Goal: Task Accomplishment & Management: Manage account settings

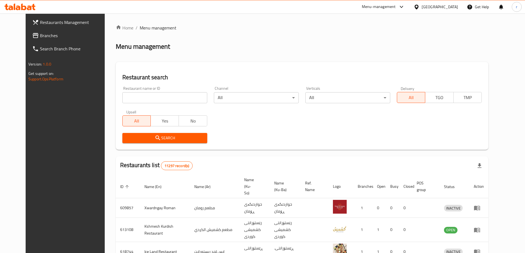
click at [45, 36] on span "Branches" at bounding box center [74, 35] width 69 height 7
click at [122, 96] on input "search" at bounding box center [164, 97] width 85 height 11
paste input "704094"
type input "704094"
click at [132, 137] on span "Search" at bounding box center [165, 138] width 76 height 7
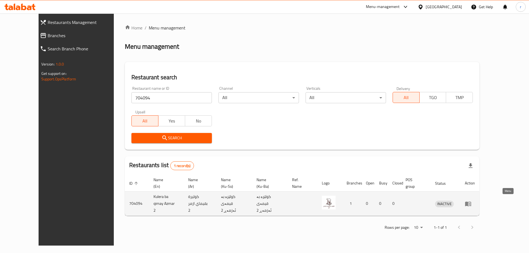
click at [471, 202] on icon "enhanced table" at bounding box center [468, 204] width 6 height 5
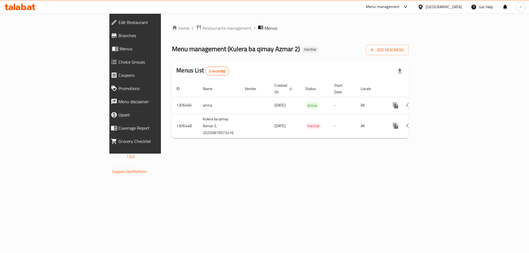
click at [119, 36] on span "Branches" at bounding box center [156, 35] width 75 height 7
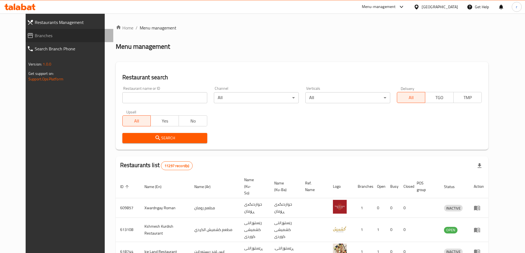
click at [35, 35] on span "Branches" at bounding box center [72, 35] width 74 height 7
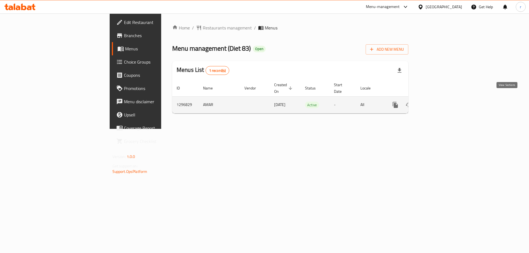
click at [438, 102] on icon "enhanced table" at bounding box center [435, 105] width 7 height 7
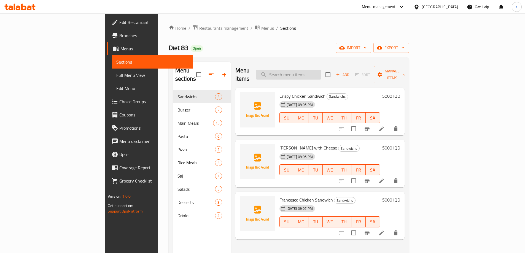
click at [316, 70] on input "search" at bounding box center [288, 75] width 65 height 10
paste input "Meat Lasagna"
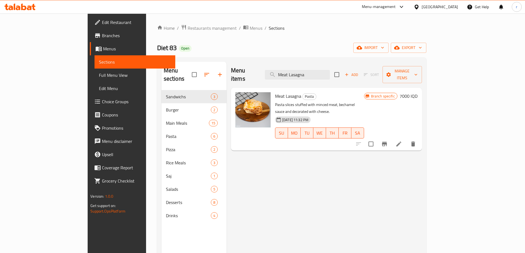
type input "Meat Lasagna"
click at [387, 142] on icon "Branch-specific-item" at bounding box center [384, 144] width 5 height 4
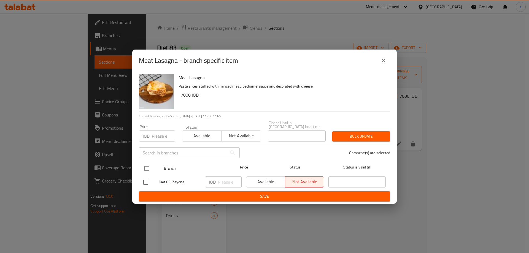
click at [146, 168] on input "checkbox" at bounding box center [147, 169] width 12 height 12
checkbox input "true"
click at [224, 181] on input "number" at bounding box center [230, 182] width 24 height 11
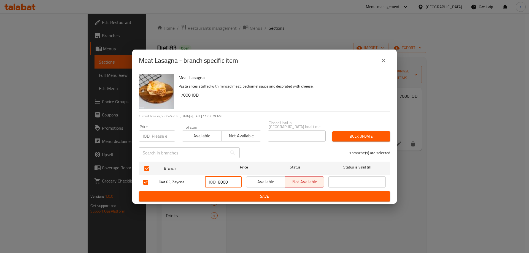
type input "8000"
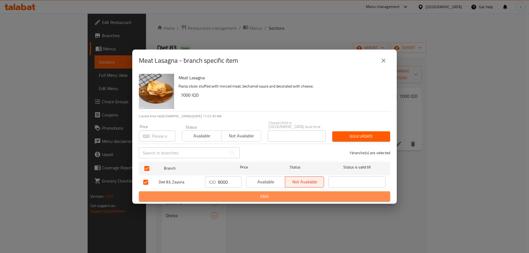
click at [230, 193] on span "Save" at bounding box center [264, 196] width 243 height 7
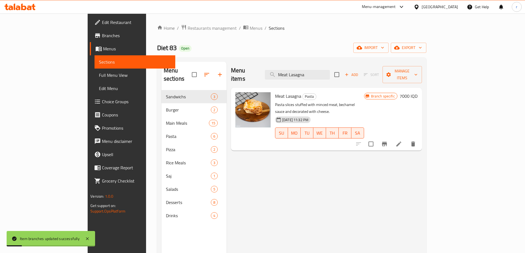
drag, startPoint x: 343, startPoint y: 69, endPoint x: 281, endPoint y: 73, distance: 62.1
click at [281, 73] on div "Menu items Meat Lasagna Add Sort Manage items" at bounding box center [326, 75] width 191 height 26
paste input "Pasta with Chicken Kofta and Mushroom)"
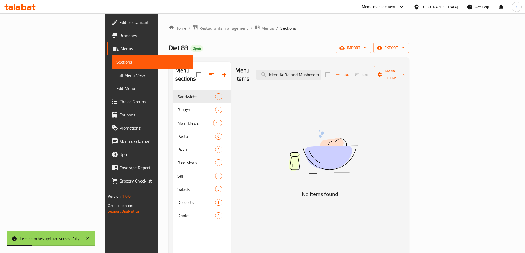
scroll to position [0, 26]
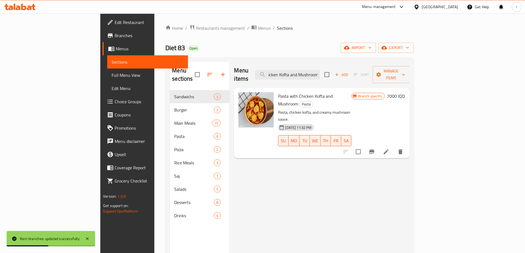
type input "Pasta with Chicken Kofta and Mushroom"
click at [378, 145] on button "Branch-specific-item" at bounding box center [371, 151] width 13 height 13
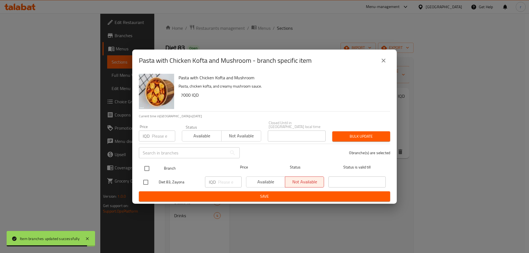
click at [149, 163] on input "checkbox" at bounding box center [147, 169] width 12 height 12
checkbox input "true"
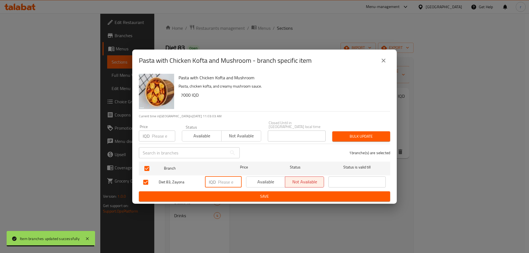
click at [220, 183] on input "number" at bounding box center [230, 182] width 24 height 11
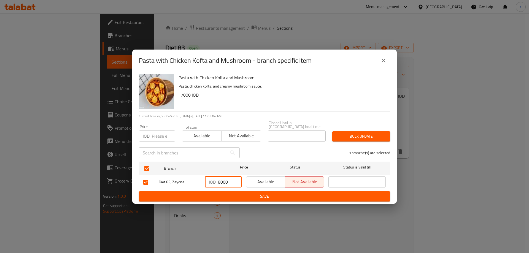
type input "8000"
click at [226, 193] on span "Save" at bounding box center [264, 196] width 243 height 7
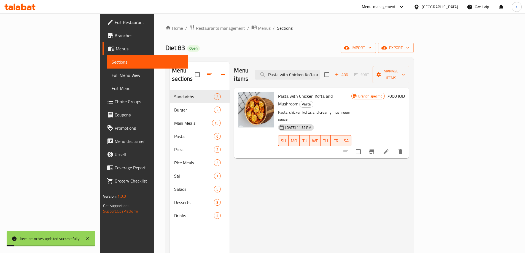
click at [112, 76] on span "Full Menu View" at bounding box center [148, 75] width 72 height 7
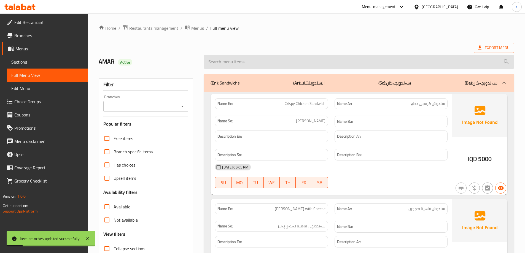
click at [227, 63] on input "search" at bounding box center [359, 62] width 310 height 14
paste input "Pasta with Chicken Kofta and Mushroom)"
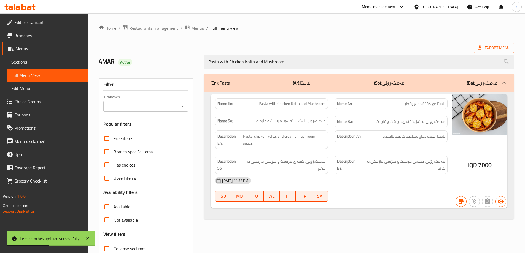
type input "Pasta with Chicken Kofta and Mushroom"
click at [168, 107] on input "Branches" at bounding box center [141, 107] width 73 height 8
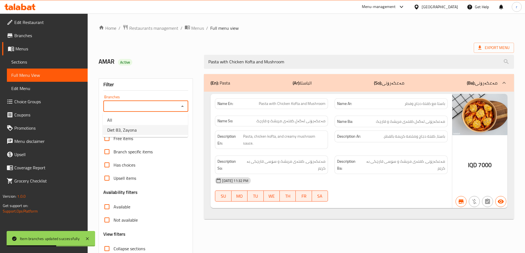
click at [150, 130] on li "Diet 83, Zayona" at bounding box center [145, 130] width 85 height 10
type input "Diet 83, Zayona"
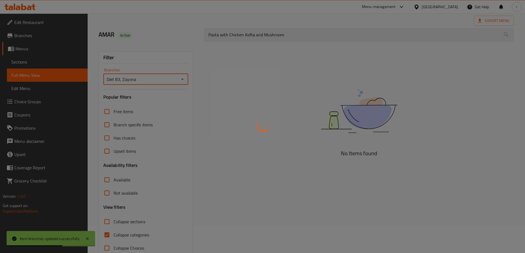
scroll to position [40, 0]
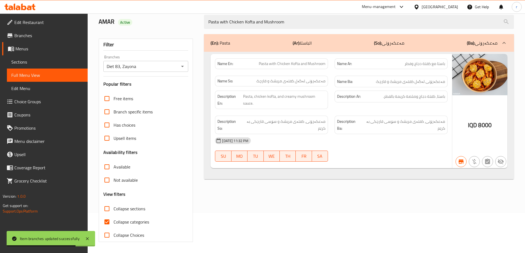
click at [143, 223] on span "Collapse categories" at bounding box center [132, 222] width 36 height 7
click at [114, 223] on input "Collapse categories" at bounding box center [106, 222] width 13 height 13
checkbox input "false"
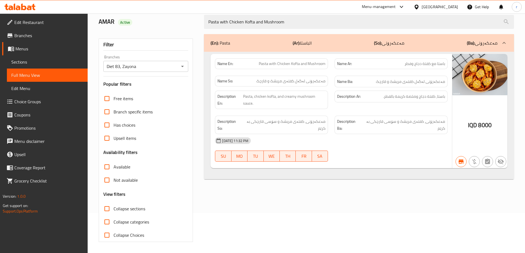
drag, startPoint x: 294, startPoint y: 25, endPoint x: 171, endPoint y: 31, distance: 122.5
click at [171, 31] on div "Home / Restaurants management / Menus / Full menu view Export Menu AMAR Active …" at bounding box center [306, 114] width 415 height 258
paste input "Meat Lasagna"
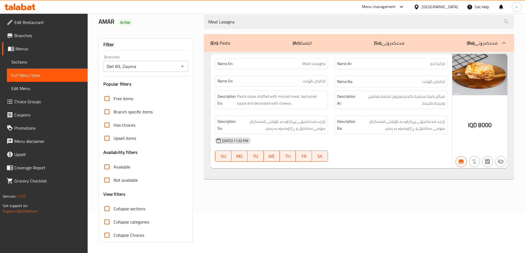
type input "Meat Lasagna"
click at [29, 35] on span "Branches" at bounding box center [48, 35] width 69 height 7
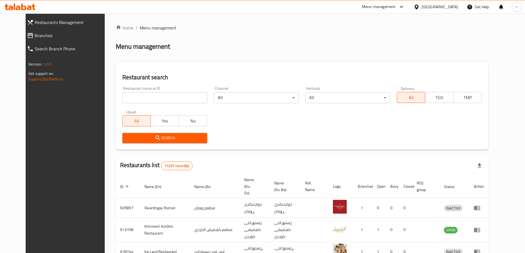
click at [35, 33] on span "Branches" at bounding box center [72, 35] width 74 height 7
click at [136, 97] on input "search" at bounding box center [164, 97] width 85 height 11
paste input "702339"
click at [122, 97] on input "702339" at bounding box center [164, 97] width 85 height 11
type input "702339"
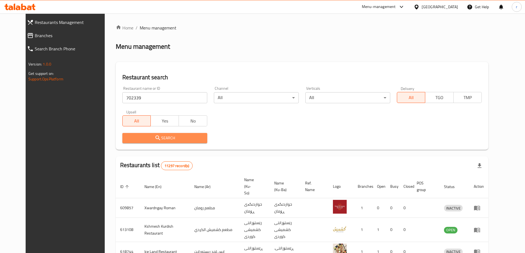
click at [150, 138] on span "Search" at bounding box center [165, 138] width 76 height 7
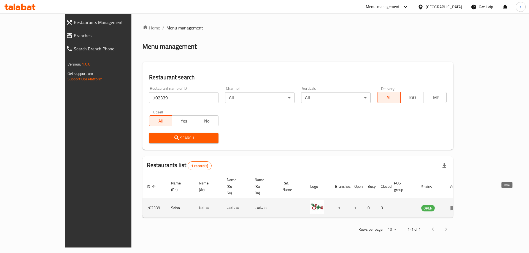
click at [457, 206] on icon "enhanced table" at bounding box center [454, 208] width 6 height 5
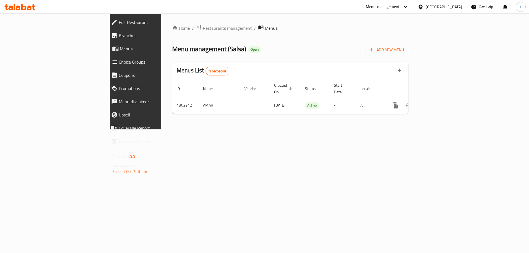
click at [119, 34] on span "Branches" at bounding box center [156, 35] width 75 height 7
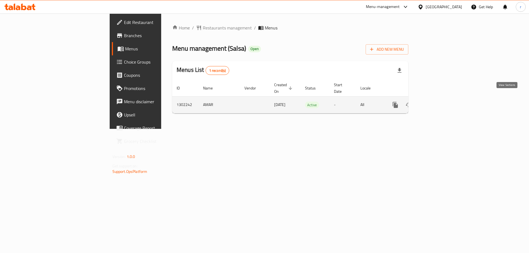
click at [438, 102] on icon "enhanced table" at bounding box center [435, 105] width 7 height 7
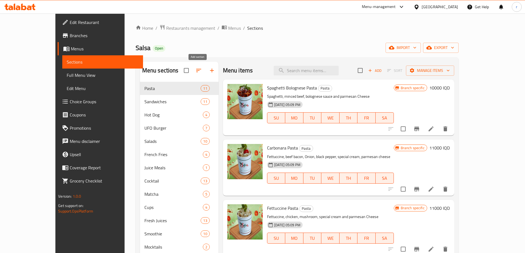
click at [210, 72] on icon "button" at bounding box center [212, 71] width 4 height 4
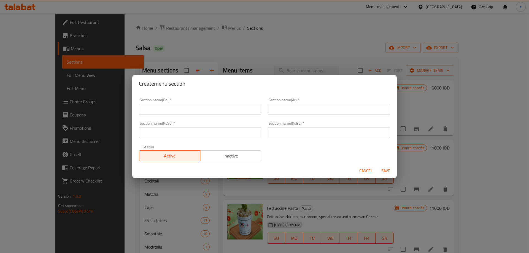
click at [179, 114] on input "text" at bounding box center [200, 109] width 122 height 11
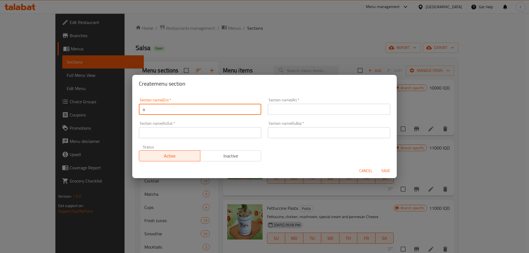
type input "Offer"
click at [284, 106] on input "text" at bounding box center [329, 109] width 122 height 11
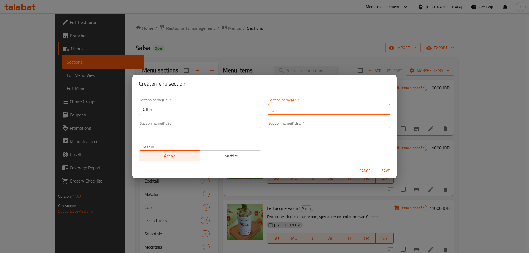
type input "العروض"
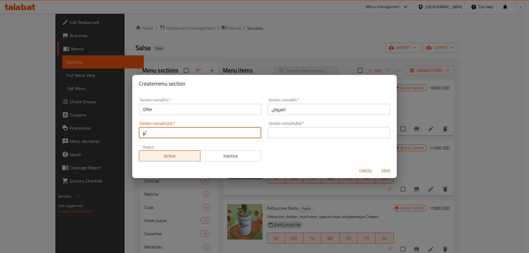
type input "ئۆفەرەکان"
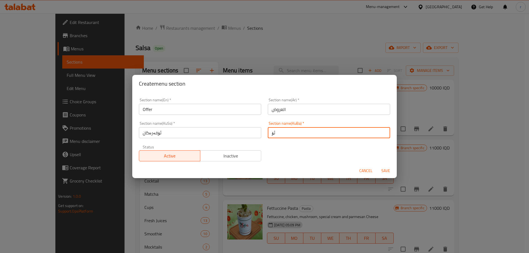
type input "ئۆفەرەکان"
click at [377, 166] on button "Save" at bounding box center [386, 171] width 18 height 10
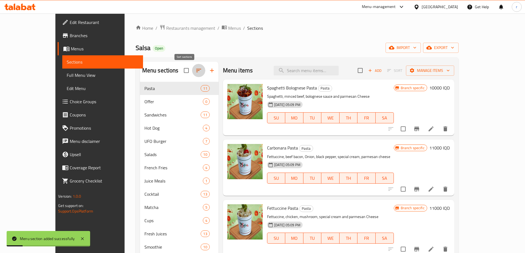
click at [192, 70] on button "button" at bounding box center [198, 70] width 13 height 13
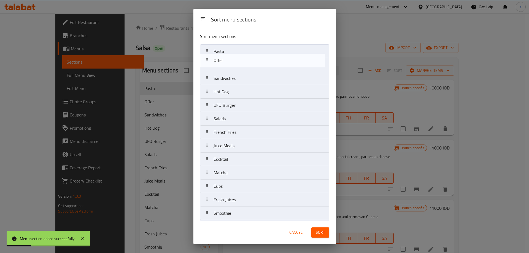
drag, startPoint x: 224, startPoint y: 63, endPoint x: 225, endPoint y: 49, distance: 13.8
click at [225, 49] on nav "Pasta Offer Sandwiches Hot Dog UFO Burger Salads French Fries Juice Meals Cockt…" at bounding box center [264, 186] width 129 height 284
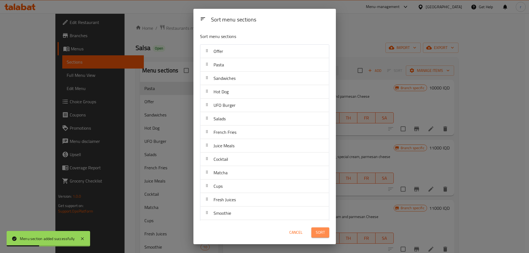
click at [319, 232] on span "Sort" at bounding box center [320, 232] width 9 height 7
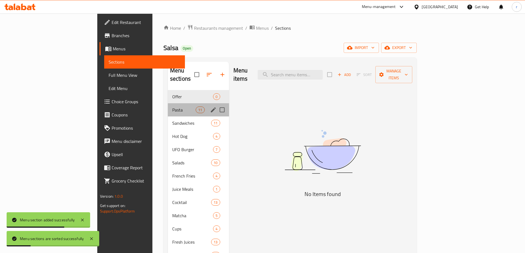
click at [168, 103] on div "Pasta 11" at bounding box center [198, 109] width 61 height 13
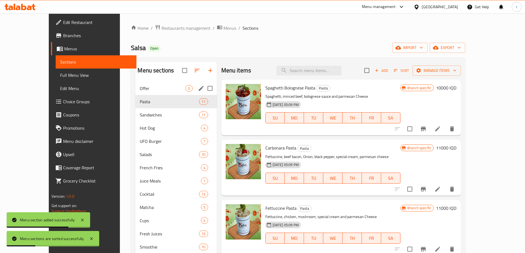
click at [139, 83] on div "Offer 0" at bounding box center [175, 88] width 81 height 13
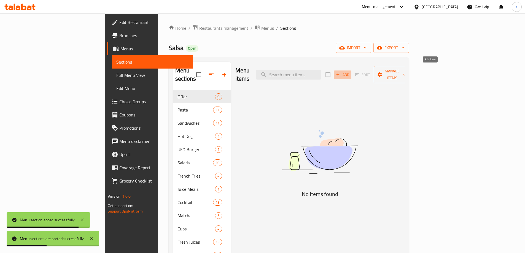
click at [350, 73] on span "Add" at bounding box center [342, 75] width 15 height 6
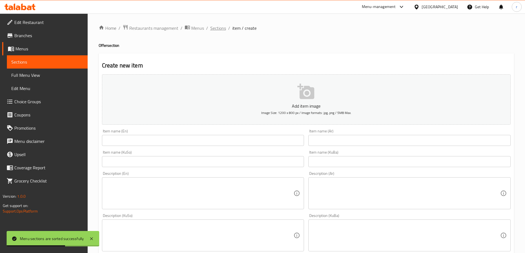
click at [215, 28] on span "Sections" at bounding box center [218, 28] width 16 height 7
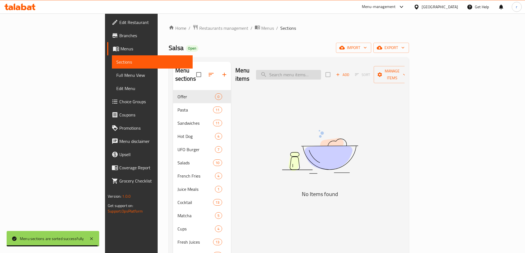
click at [321, 70] on input "search" at bounding box center [288, 75] width 65 height 10
paste input "Spaghetti bolognese"
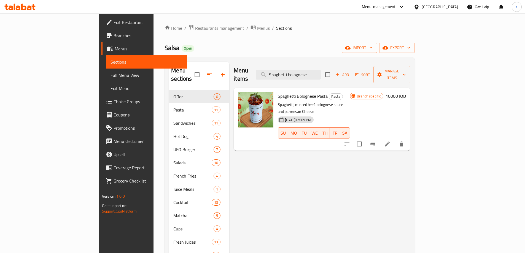
drag, startPoint x: 352, startPoint y: 69, endPoint x: 288, endPoint y: 69, distance: 63.7
click at [289, 69] on div "Menu items Spaghetti bolognese Add Sort Manage items" at bounding box center [322, 75] width 177 height 26
paste input "Creamy Chicken fettuccin"
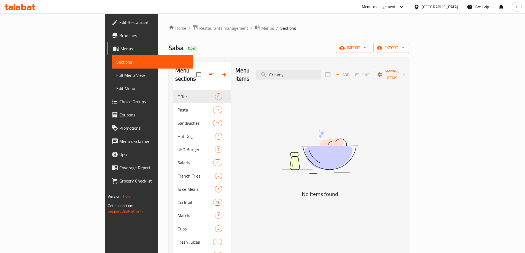
drag, startPoint x: 336, startPoint y: 70, endPoint x: 249, endPoint y: 68, distance: 87.1
click at [250, 69] on div "Menu items Creamy Add Sort Manage items" at bounding box center [319, 75] width 169 height 26
paste input "Pasta parma"
drag, startPoint x: 333, startPoint y: 72, endPoint x: 196, endPoint y: 68, distance: 136.5
click at [197, 68] on div "Menu sections Offer 0 Pasta 11 Sandwiches 11 Hot Dog 4 UFO Burger 7 Salads 10 F…" at bounding box center [289, 216] width 232 height 308
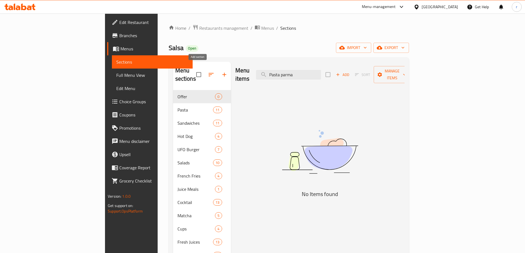
paste input "[GEOGRAPHIC_DATA]"
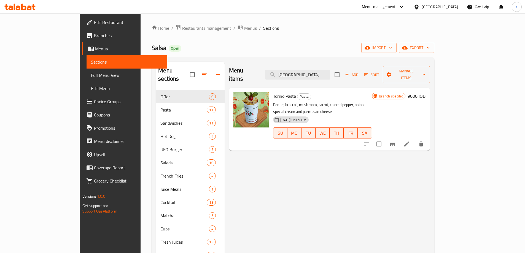
drag, startPoint x: 335, startPoint y: 72, endPoint x: 253, endPoint y: 73, distance: 82.1
click at [254, 73] on div "Menu items Torino Add Sort Manage items" at bounding box center [329, 75] width 201 height 26
paste input "urkey sandwich"
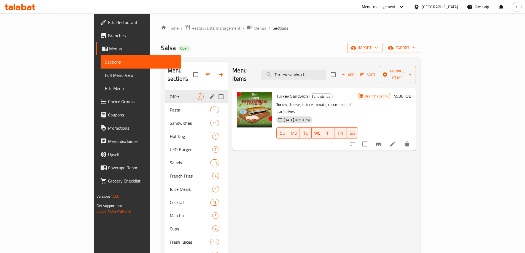
type input "Turkey sandwich"
click at [165, 90] on div "Offer 0" at bounding box center [196, 96] width 63 height 13
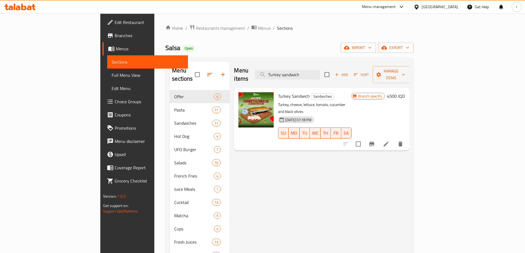
click at [349, 73] on span "Add" at bounding box center [341, 75] width 15 height 6
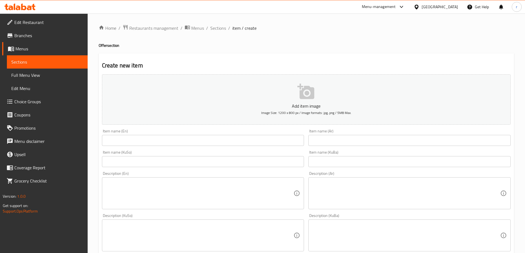
click at [153, 139] on input "text" at bounding box center [203, 140] width 202 height 11
paste input "Family Box"
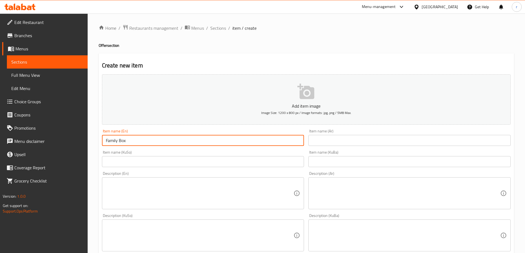
type input "Family Box"
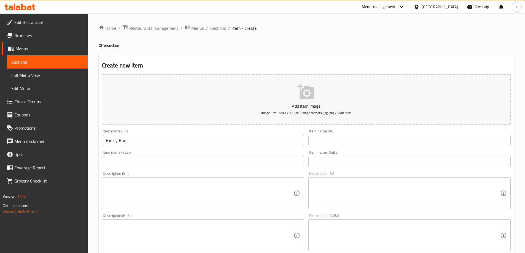
click at [322, 147] on div "Item name (Ar) Item name (Ar)" at bounding box center [409, 137] width 207 height 21
click at [322, 143] on input "text" at bounding box center [409, 140] width 202 height 11
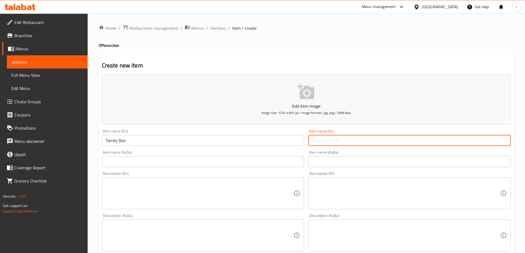
paste input "علبة العائلة"
type input "علبة العائلة"
click at [234, 160] on input "text" at bounding box center [203, 161] width 202 height 11
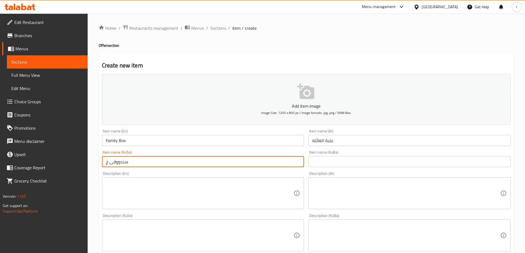
type input "سندووقی خێزانی"
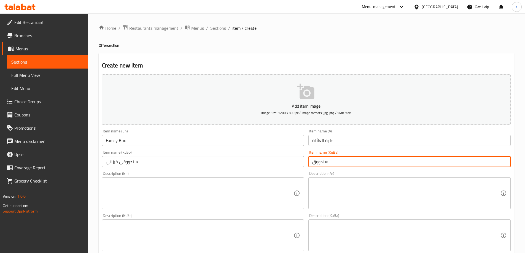
type input "سندووقی خێزانی"
click at [337, 193] on textarea at bounding box center [406, 194] width 188 height 26
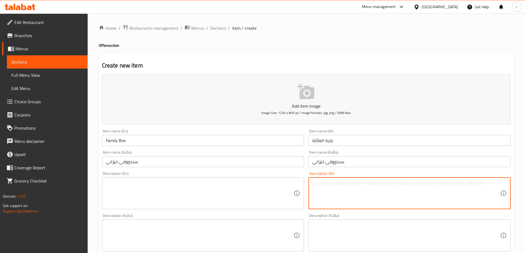
paste textarea "إسباجيتي بولونيز، [PERSON_NAME]، [PERSON_NAME]، [PERSON_NAME]"
type textarea "إسباجيتي بولونيز، [PERSON_NAME]، [PERSON_NAME]، [PERSON_NAME]"
click at [138, 186] on textarea at bounding box center [200, 194] width 188 height 26
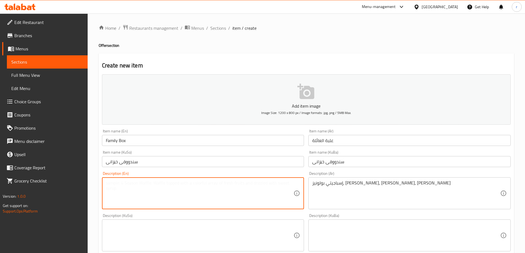
paste textarea "Spaghetti bolognese, creamy chicken fettuccine, pasta parma, [GEOGRAPHIC_DATA] …"
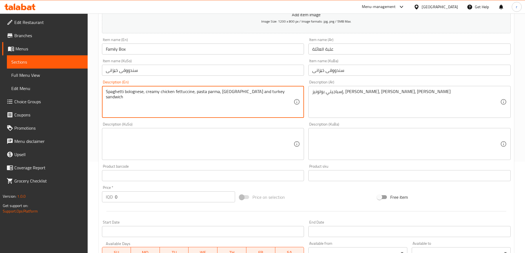
scroll to position [92, 0]
type textarea "Spaghetti bolognese, creamy chicken fettuccine, pasta parma, [GEOGRAPHIC_DATA] …"
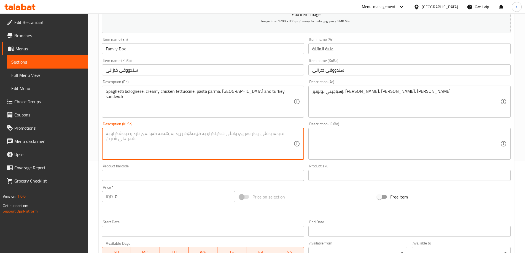
click at [146, 145] on textarea at bounding box center [200, 144] width 188 height 26
type textarea "s"
click at [146, 145] on textarea at bounding box center [200, 144] width 188 height 26
type textarea "سپاگیتی"
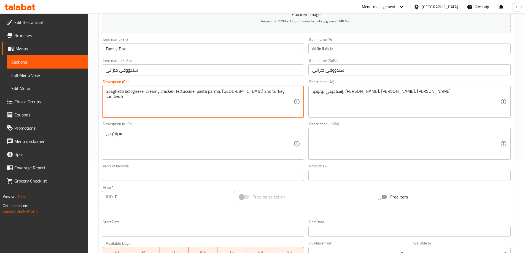
drag, startPoint x: 124, startPoint y: 93, endPoint x: 143, endPoint y: 93, distance: 18.7
paste textarea "بۆلۆنیز"
type textarea "Spaghetti bolognese, creamy chicken fettuccine, pasta parma, [GEOGRAPHIC_DATA] …"
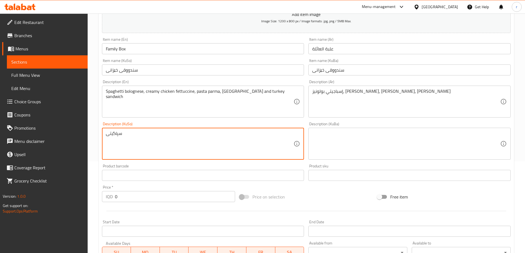
paste textarea "بۆلۆنیز"
click at [168, 149] on textarea "سپاگیتی بۆلۆنیز، فێتۆچینی مریشک بە کرێم، مەعکەرۆنی پارما، تورینو و سەندویچی گۆش…" at bounding box center [200, 144] width 188 height 26
type textarea "سپاگیتی بۆلۆنیز، فێتۆچینی مریشک بە کرێم، مەعکەرۆنی پارما، تورینو و سەندویچی گۆش…"
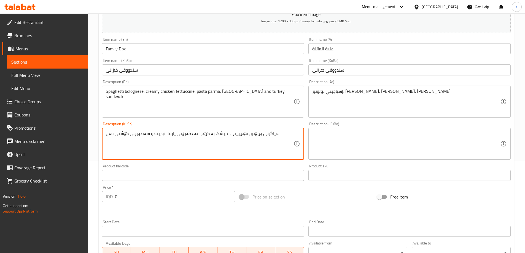
click at [333, 150] on textarea at bounding box center [406, 144] width 188 height 26
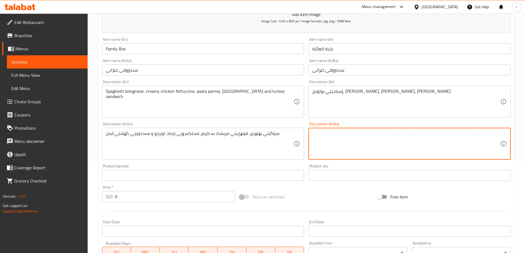
paste textarea "سپاگیتی بۆلۆنیز، فێتۆچینی مریشک بە کرێم، مەعکەرۆنی پارما، تورینو و سەندویچی گۆش…"
type textarea "سپاگیتی بۆلۆنیز، فێتۆچینی مریشک بە کرێم، مەعکەرۆنی پارما، تورینو و سەندویچی گۆش…"
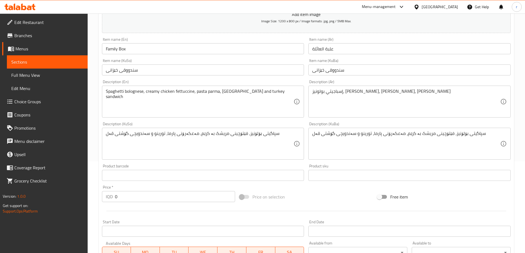
drag, startPoint x: 114, startPoint y: 196, endPoint x: 117, endPoint y: 195, distance: 2.9
click at [112, 197] on div "IQD 0 Price *" at bounding box center [168, 196] width 133 height 11
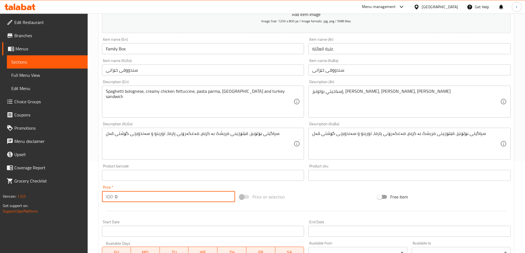
drag, startPoint x: 117, startPoint y: 195, endPoint x: 107, endPoint y: 197, distance: 10.4
click at [107, 197] on div "IQD 0 Price *" at bounding box center [168, 196] width 133 height 11
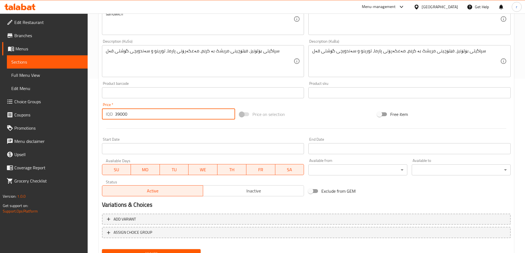
scroll to position [200, 0]
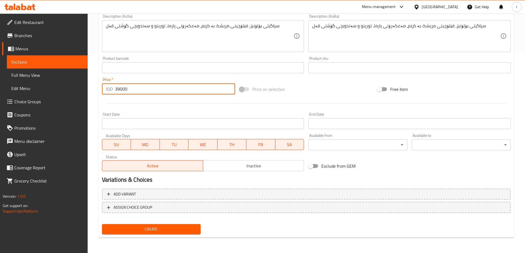
type input "39000"
click at [150, 230] on span "Create" at bounding box center [151, 229] width 90 height 7
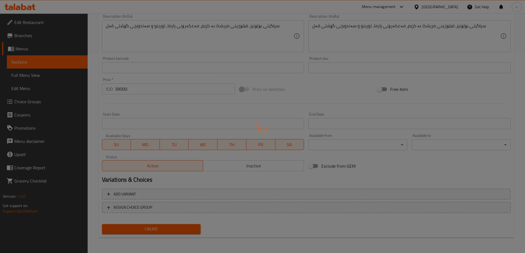
type input "0"
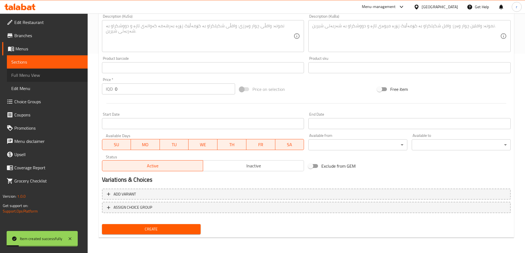
click at [48, 72] on link "Full Menu View" at bounding box center [47, 75] width 81 height 13
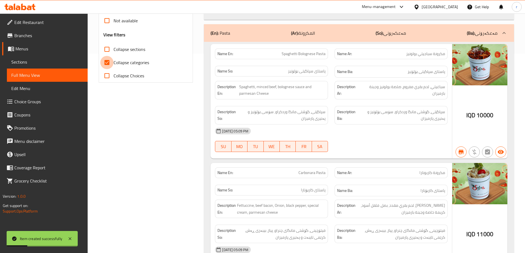
click at [111, 59] on input "Collapse categories" at bounding box center [106, 62] width 13 height 13
checkbox input "false"
click at [112, 49] on input "Collapse sections" at bounding box center [106, 49] width 13 height 13
checkbox input "true"
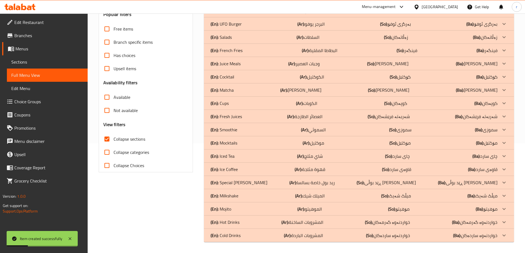
scroll to position [110, 0]
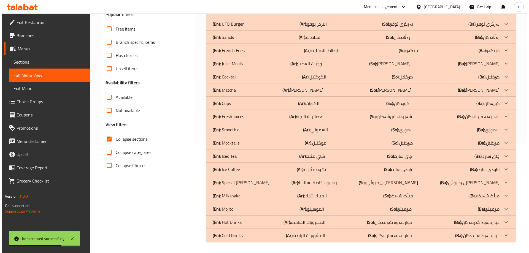
scroll to position [0, 0]
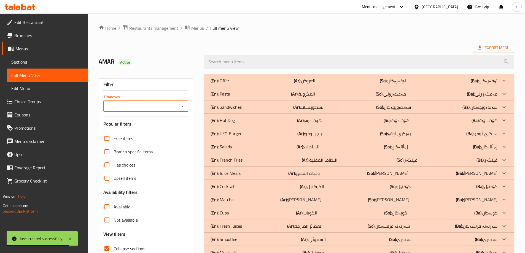
click at [138, 104] on input "Branches" at bounding box center [141, 107] width 73 height 8
click at [132, 132] on span "Salsa, [GEOGRAPHIC_DATA]" at bounding box center [133, 130] width 53 height 7
type input "Salsa, [GEOGRAPHIC_DATA]"
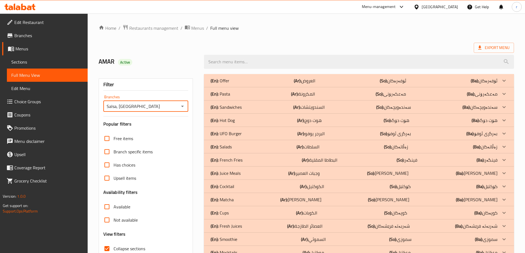
click at [243, 83] on div "(En): Offer (Ar): العروض (So): ئۆفەرەکان (Ba): ئۆفەرەکان" at bounding box center [354, 80] width 287 height 7
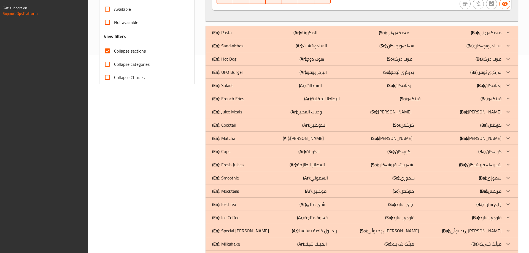
scroll to position [246, 0]
